Goal: Navigation & Orientation: Find specific page/section

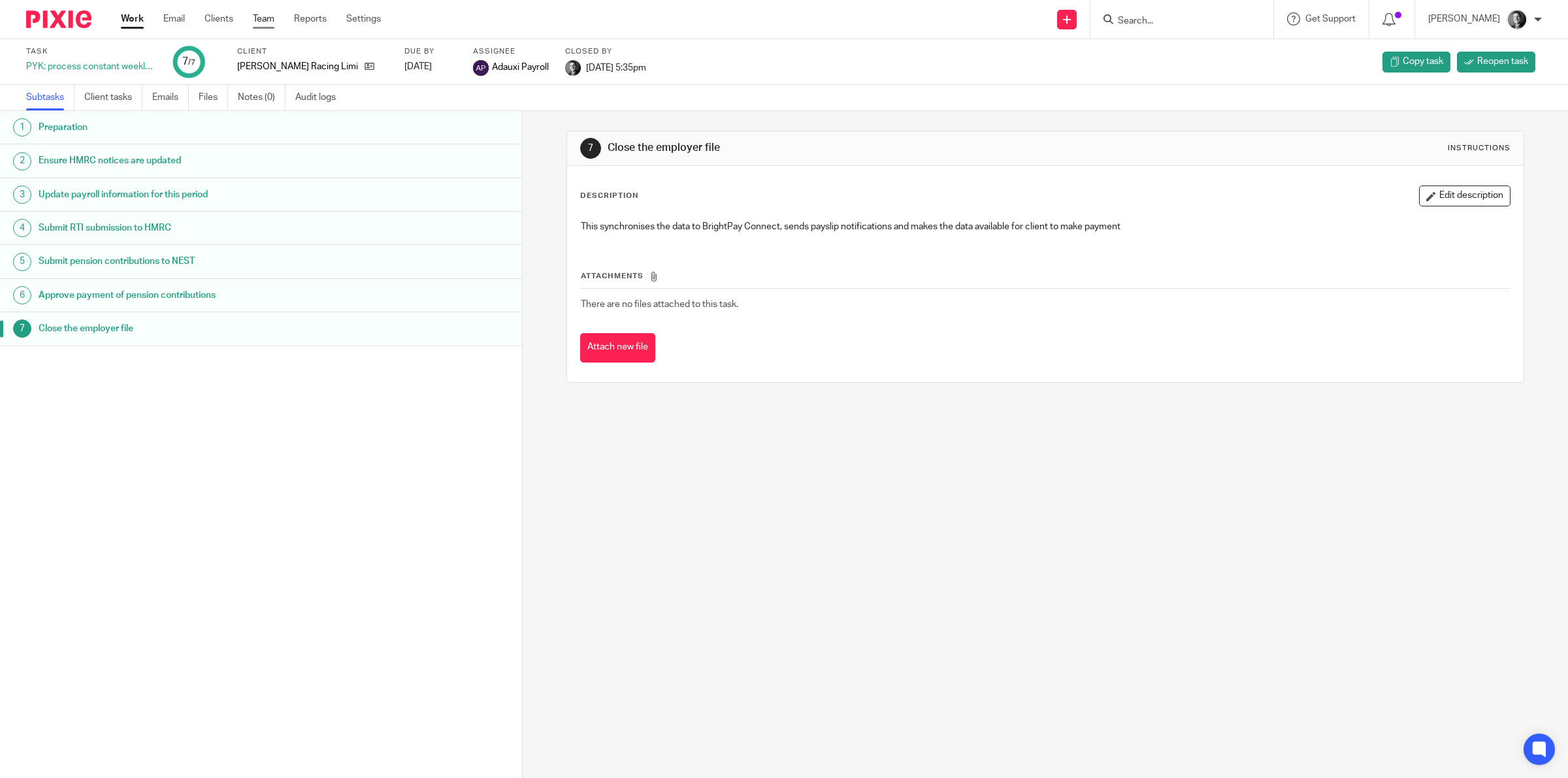
click at [266, 23] on link "Team" at bounding box center [263, 19] width 21 height 13
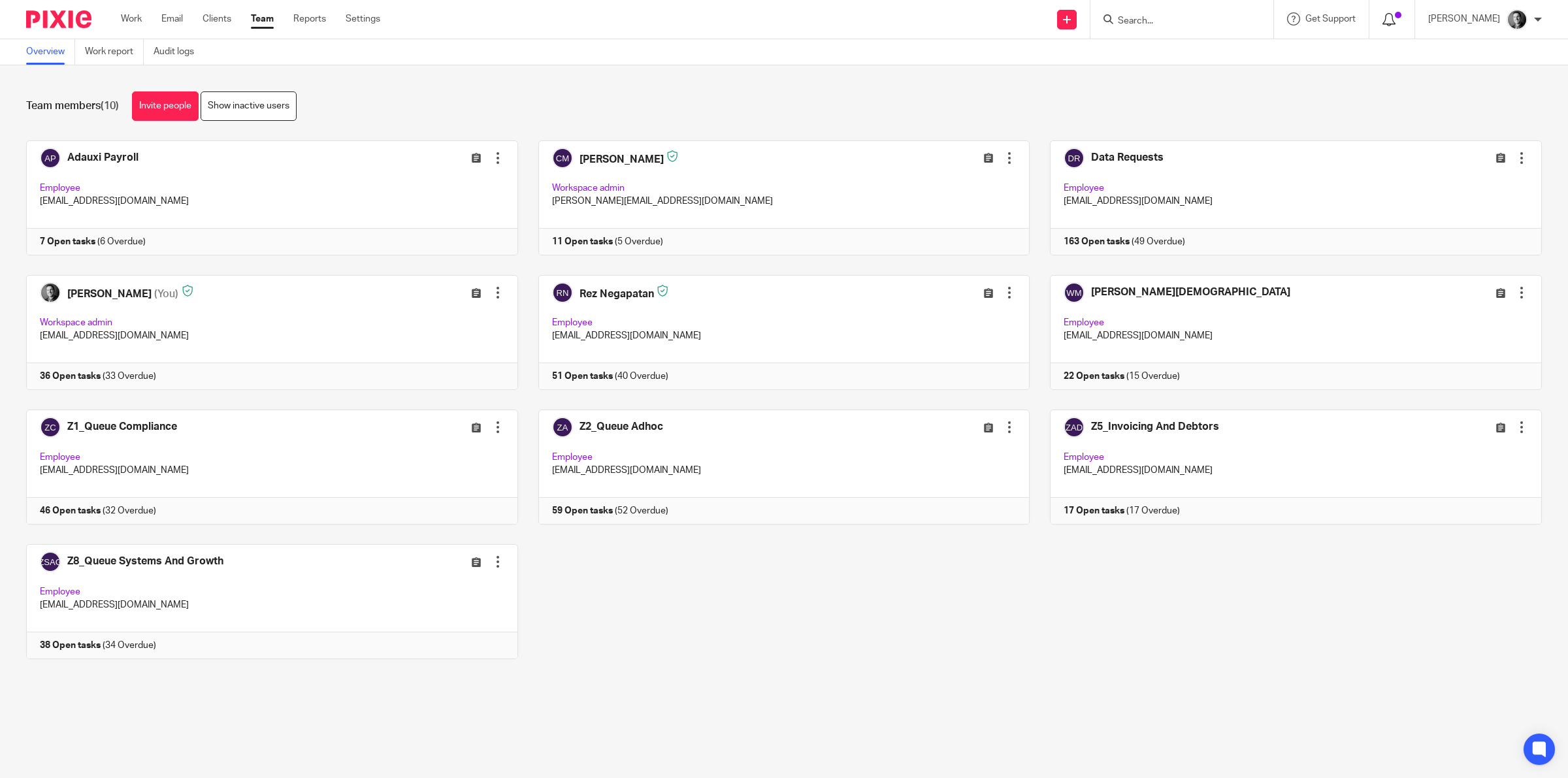
click at [1393, 17] on icon at bounding box center [1389, 20] width 13 height 13
